Goal: Information Seeking & Learning: Learn about a topic

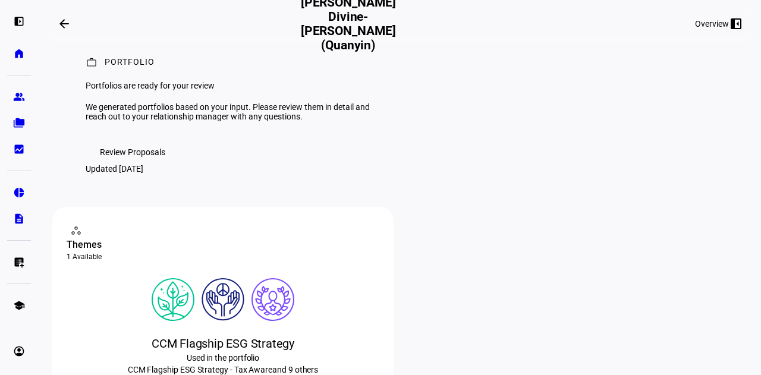
scroll to position [17, 0]
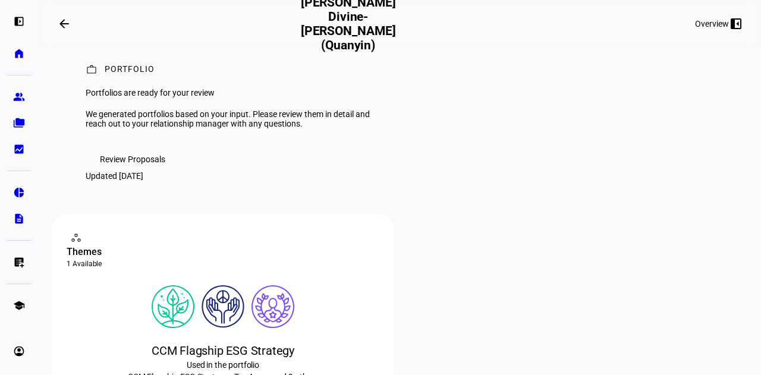
click at [101, 171] on span "Review Proposals" at bounding box center [132, 160] width 65 height 24
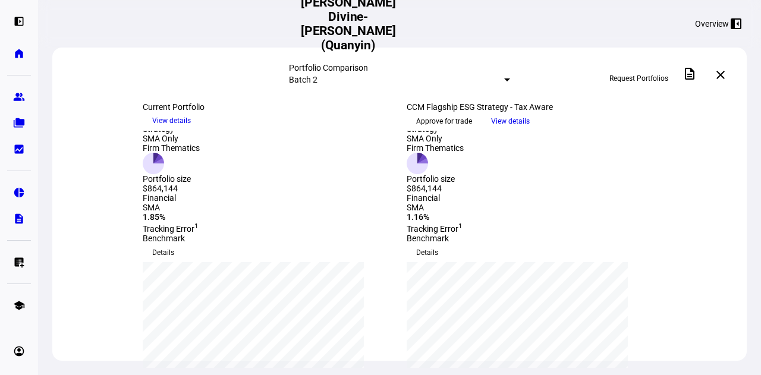
scroll to position [46, 0]
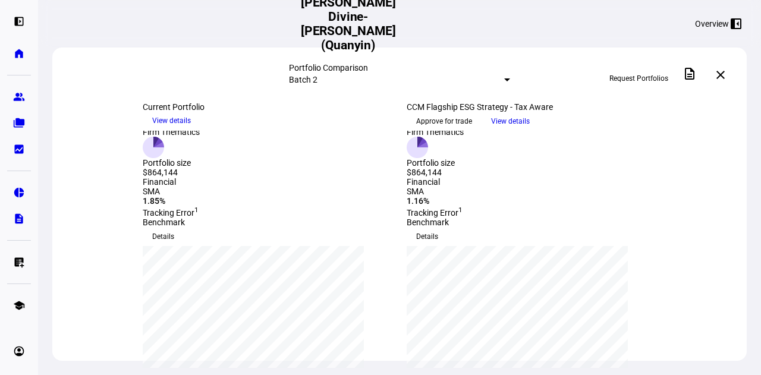
click at [521, 73] on div "Request Portfolios description close" at bounding box center [621, 75] width 222 height 26
click at [530, 130] on span "View details" at bounding box center [510, 121] width 39 height 18
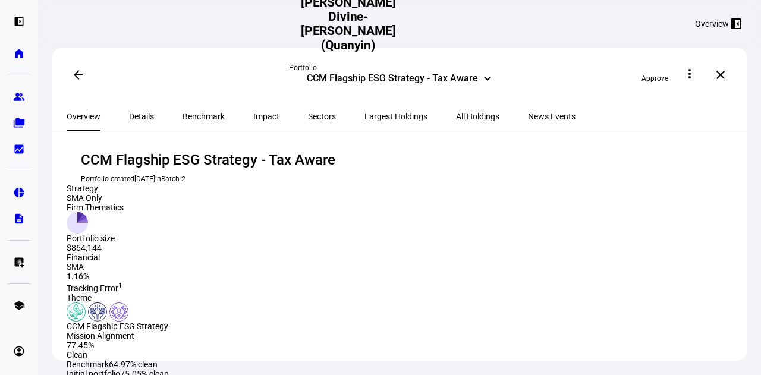
click at [562, 35] on eth-layout-page-header "[PERSON_NAME] Divine-[PERSON_NAME] (Quanyin) Overview left_panel_close" at bounding box center [399, 24] width 723 height 48
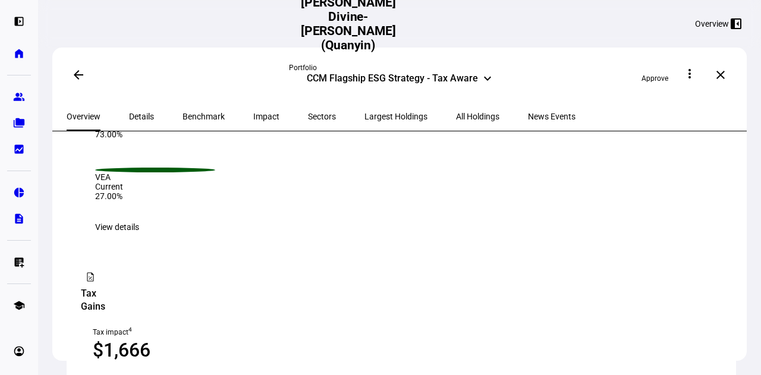
scroll to position [989, 0]
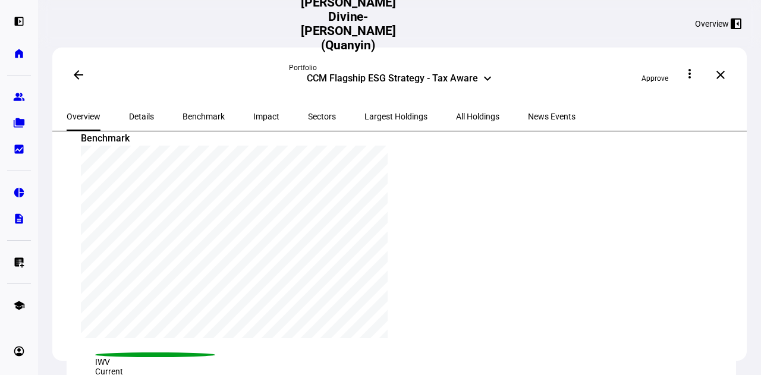
click at [484, 84] on mat-icon "keyboard_arrow_down" at bounding box center [488, 78] width 14 height 14
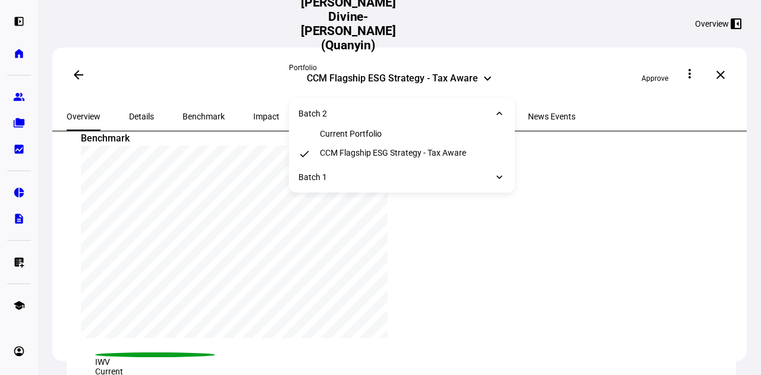
click at [499, 183] on mat-icon "keyboard_arrow_down" at bounding box center [500, 177] width 12 height 12
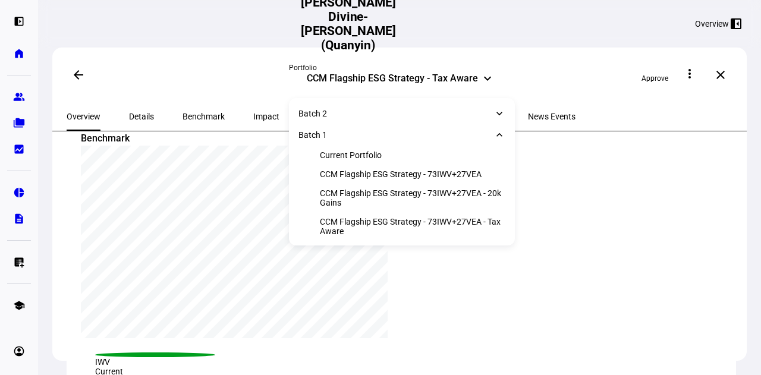
click at [579, 114] on div "Overview Details Benchmark Impact Sectors Largest Holdings All Holdings News Ev…" at bounding box center [399, 116] width 695 height 29
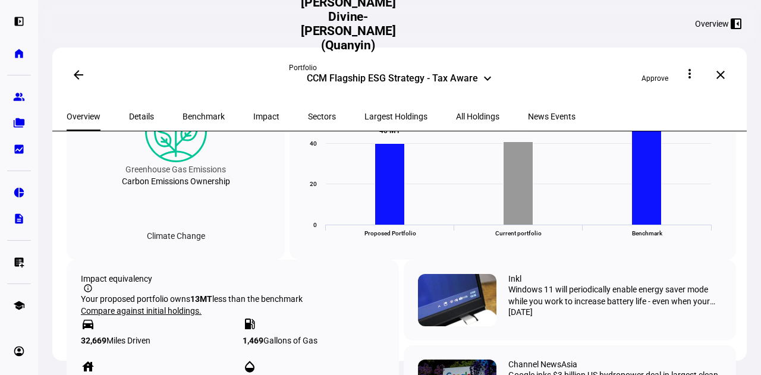
scroll to position [601, 0]
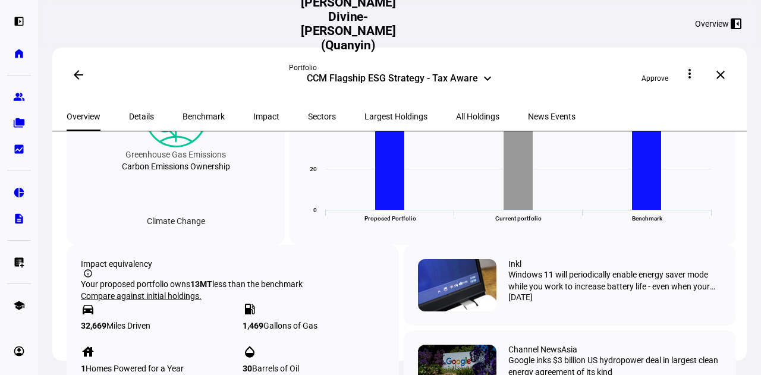
click at [583, 115] on div "Overview Details Benchmark Impact Sectors Largest Holdings All Holdings News Ev…" at bounding box center [399, 116] width 695 height 29
click at [482, 80] on mat-icon "keyboard_arrow_down" at bounding box center [488, 78] width 14 height 14
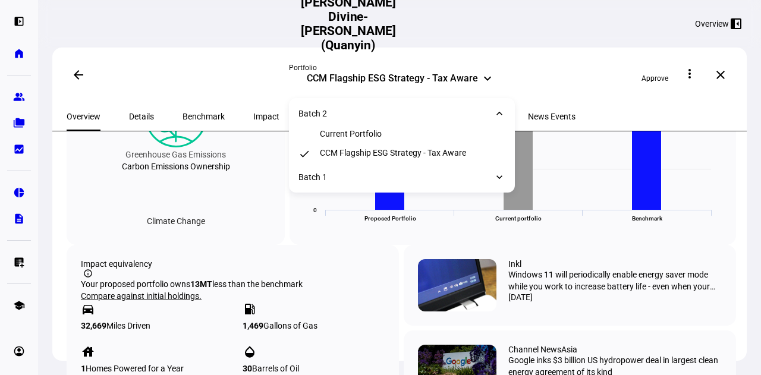
click at [497, 180] on mat-icon "keyboard_arrow_down" at bounding box center [500, 177] width 12 height 12
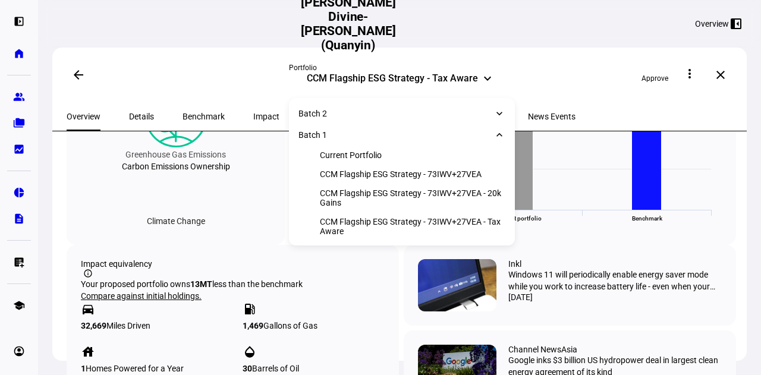
click at [553, 42] on eth-layout-page-header "[PERSON_NAME] Divine-[PERSON_NAME] (Quanyin) Overview left_panel_close" at bounding box center [399, 24] width 723 height 48
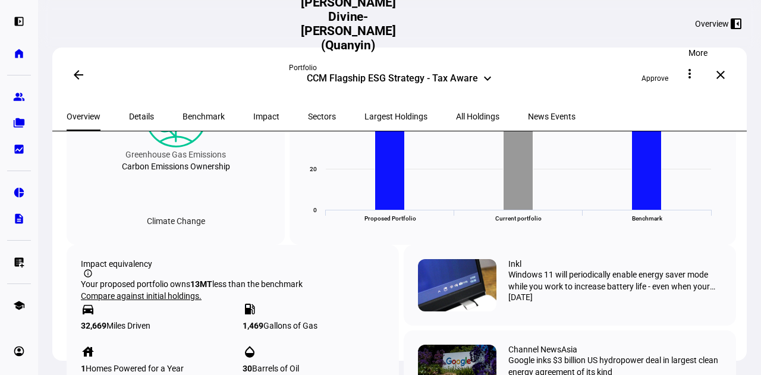
click at [704, 75] on span at bounding box center [690, 73] width 29 height 29
click at [655, 40] on div at bounding box center [380, 187] width 761 height 375
click at [593, 52] on div "arrow_back Portfolio CCM Flagship ESG Strategy - Tax Aware keyboard_arrow_down …" at bounding box center [399, 75] width 695 height 55
click at [139, 112] on span "Details" at bounding box center [141, 116] width 25 height 8
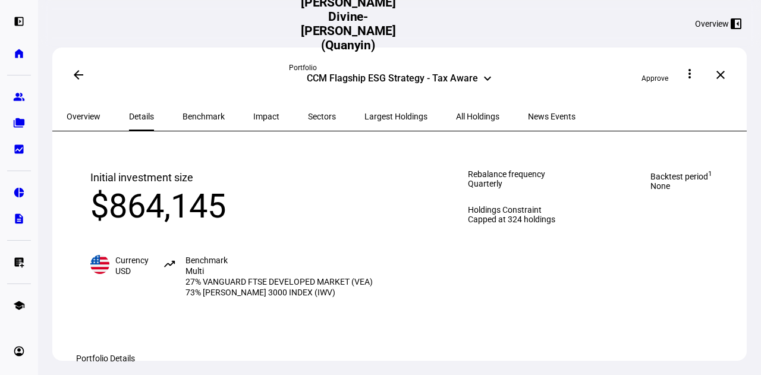
click at [203, 118] on span "Benchmark" at bounding box center [204, 116] width 42 height 8
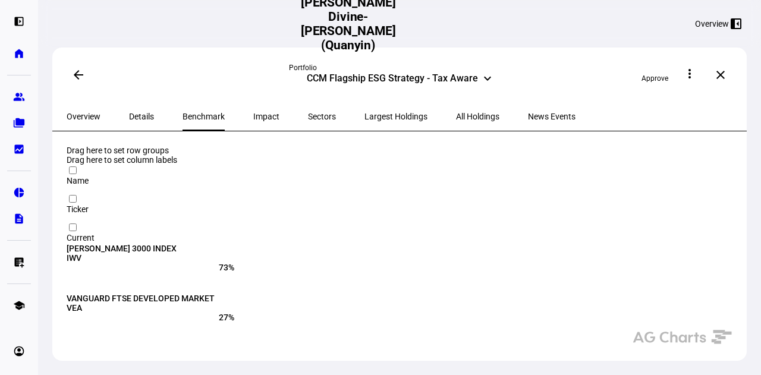
click at [253, 118] on span "Impact" at bounding box center [266, 116] width 26 height 8
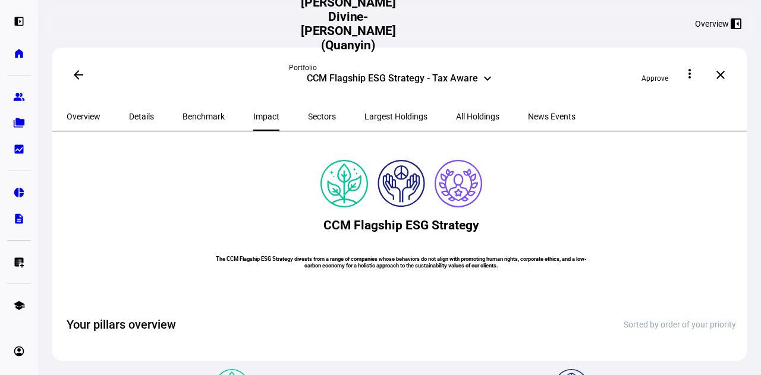
click at [308, 114] on span "Sectors" at bounding box center [322, 116] width 28 height 8
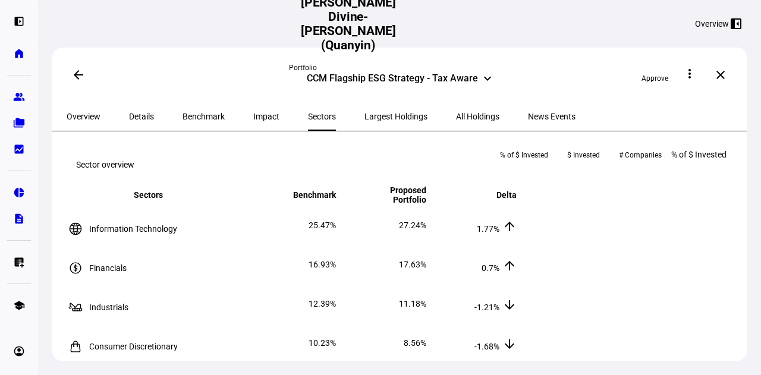
drag, startPoint x: 755, startPoint y: 164, endPoint x: 745, endPoint y: 167, distance: 11.1
click at [745, 167] on div "arrow_back Portfolio CCM Flagship ESG Strategy - Tax Aware keyboard_arrow_down …" at bounding box center [399, 187] width 723 height 375
click at [365, 126] on span "Largest Holdings" at bounding box center [396, 116] width 63 height 29
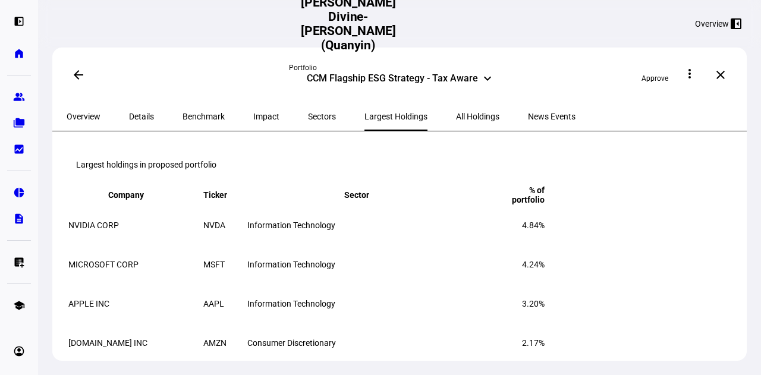
click at [456, 119] on span "All Holdings" at bounding box center [477, 116] width 43 height 8
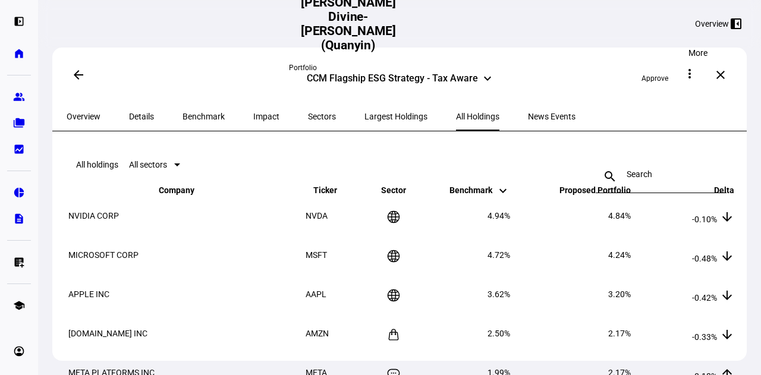
click at [703, 79] on span at bounding box center [690, 73] width 29 height 29
click at [487, 118] on div at bounding box center [380, 187] width 761 height 375
click at [528, 109] on span "News Events" at bounding box center [552, 116] width 48 height 29
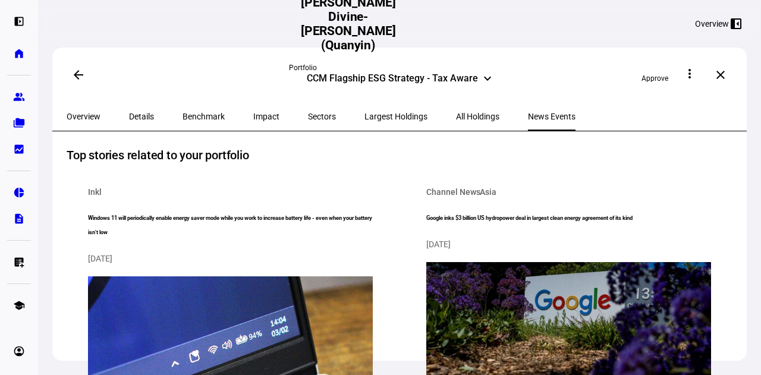
click at [456, 114] on span "All Holdings" at bounding box center [477, 116] width 43 height 8
